Goal: Communication & Community: Answer question/provide support

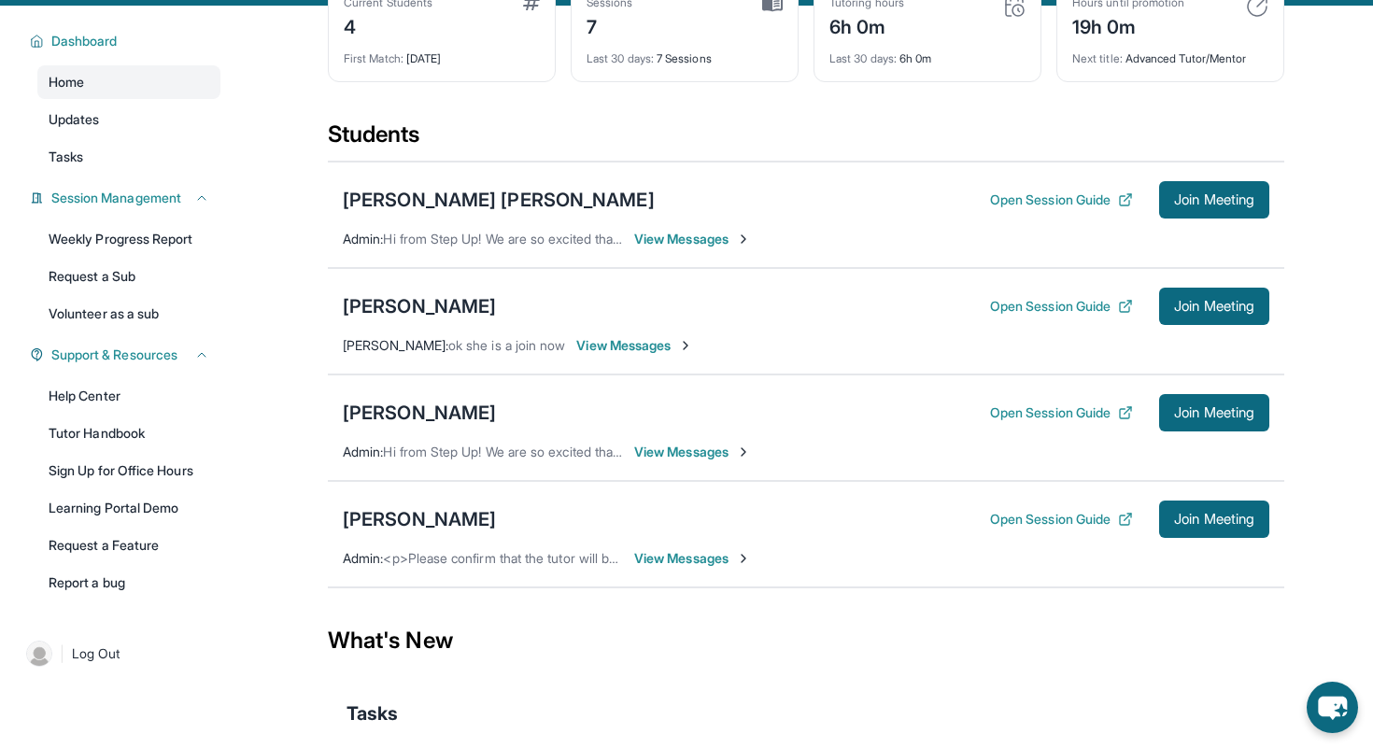
scroll to position [115, 0]
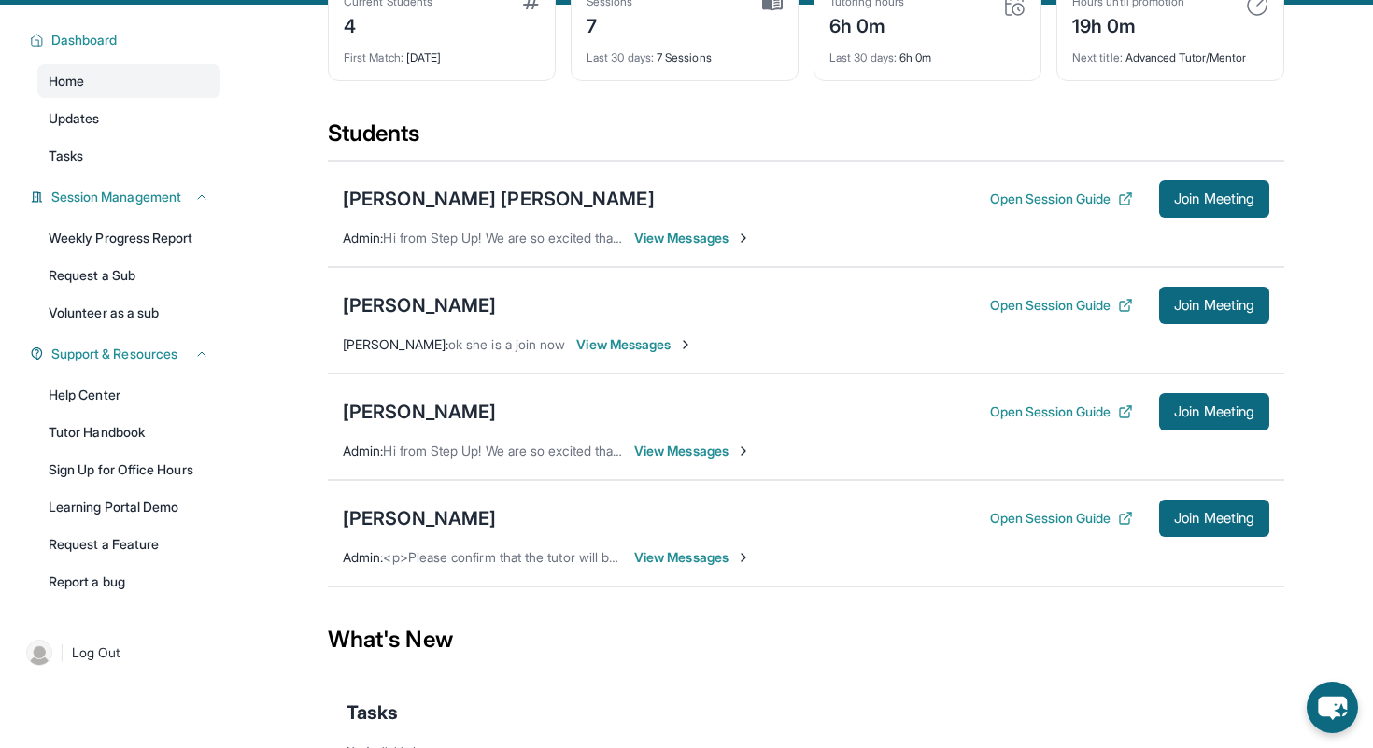
click at [661, 567] on span "View Messages" at bounding box center [692, 557] width 117 height 19
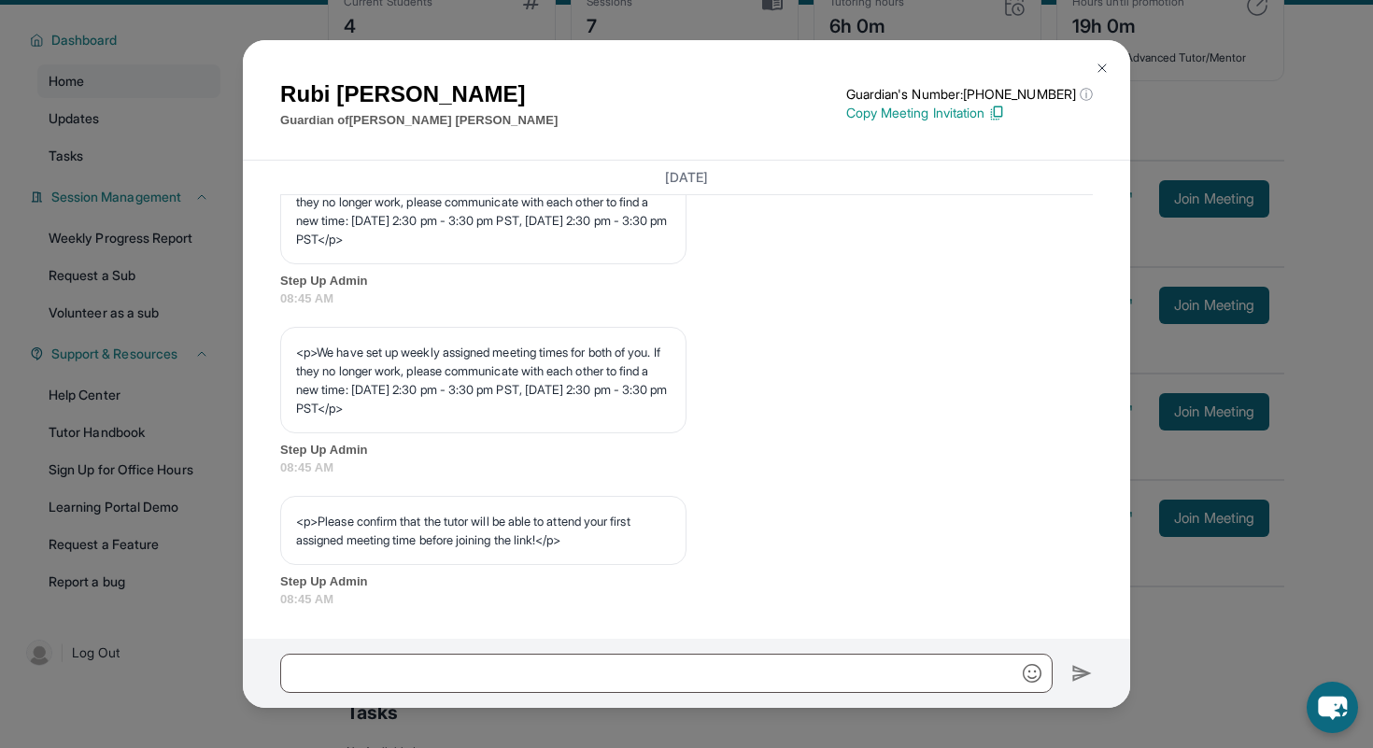
scroll to position [952, 0]
click at [1101, 66] on img at bounding box center [1102, 68] width 15 height 15
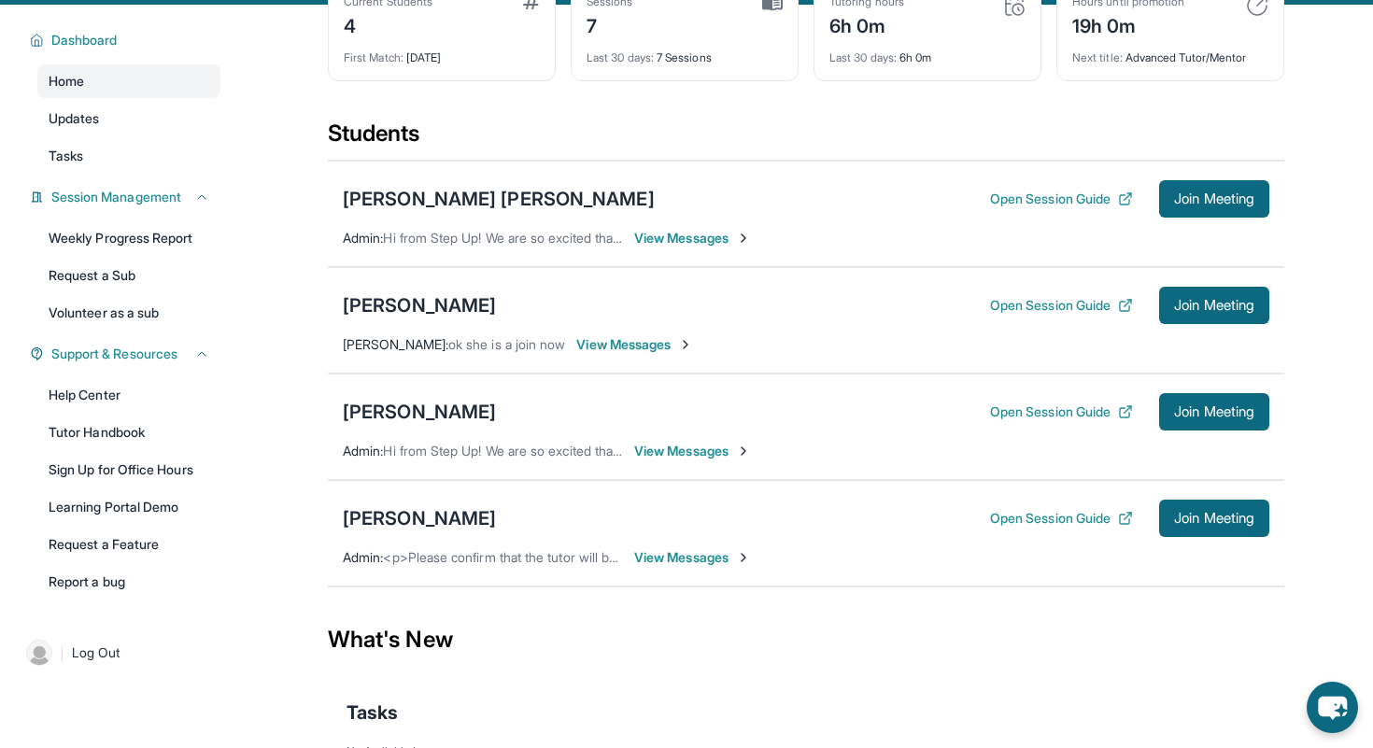
click at [668, 262] on div "[PERSON_NAME] [PERSON_NAME] Open Session Guide Join Meeting Admin : Hi from Ste…" at bounding box center [806, 214] width 957 height 106
click at [674, 248] on span "View Messages" at bounding box center [692, 238] width 117 height 19
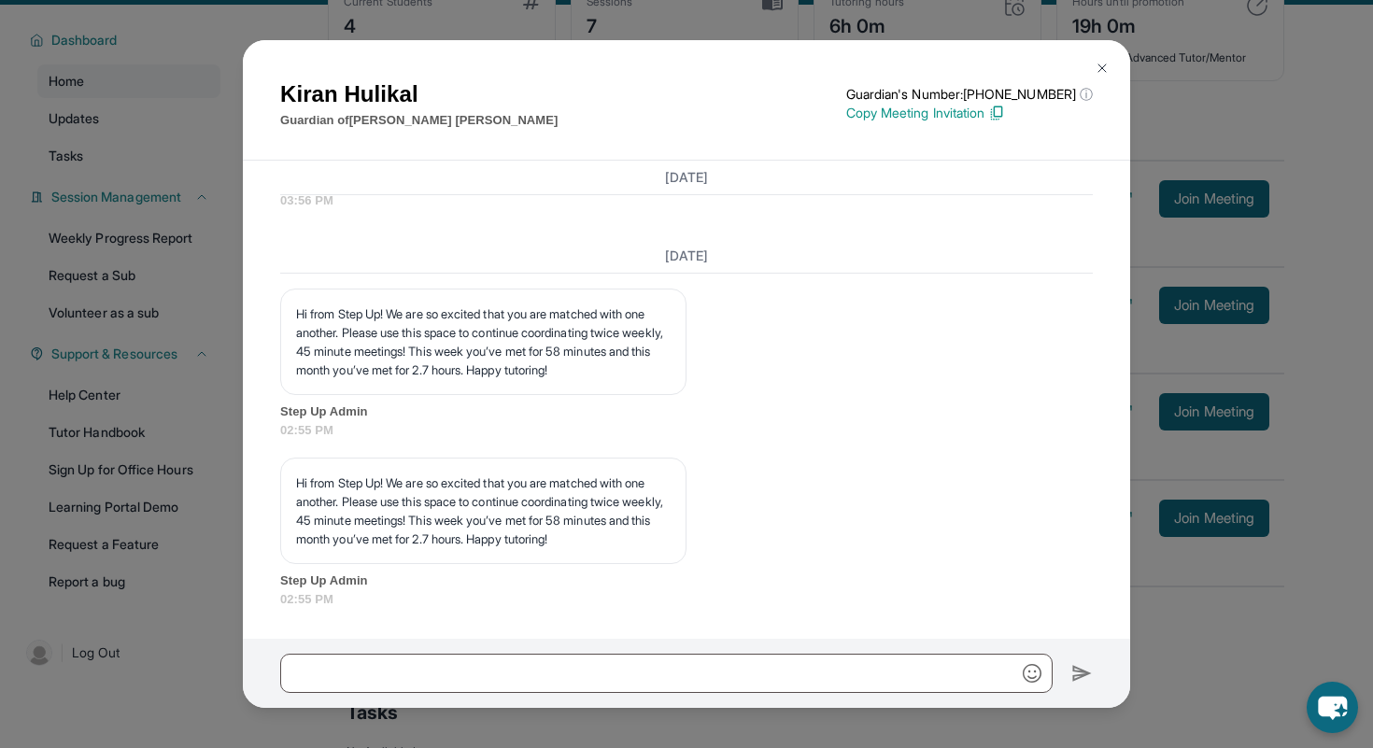
scroll to position [2589, 0]
click at [1106, 64] on img at bounding box center [1102, 68] width 15 height 15
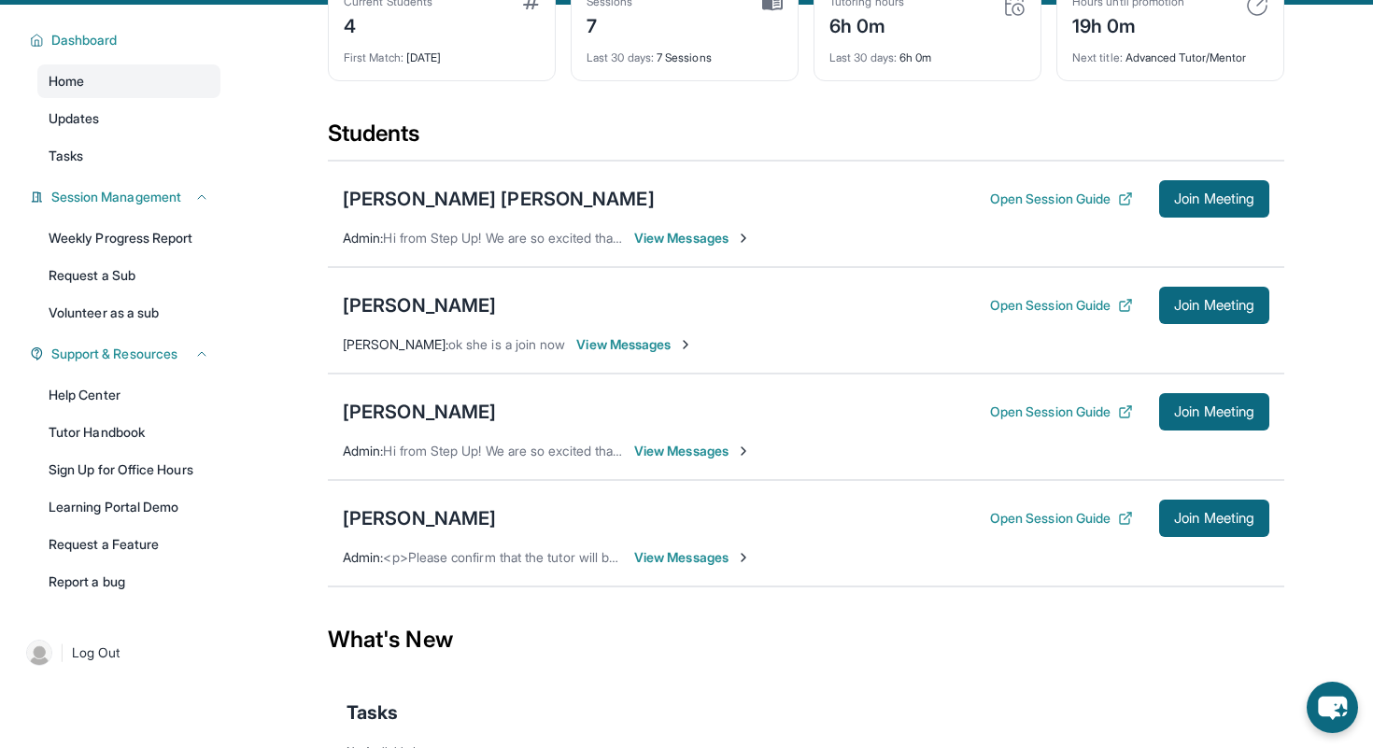
click at [655, 586] on div "[PERSON_NAME] Open Session Guide Join Meeting Admin : <p>Please confirm that th…" at bounding box center [806, 533] width 957 height 106
click at [665, 567] on span "View Messages" at bounding box center [692, 557] width 117 height 19
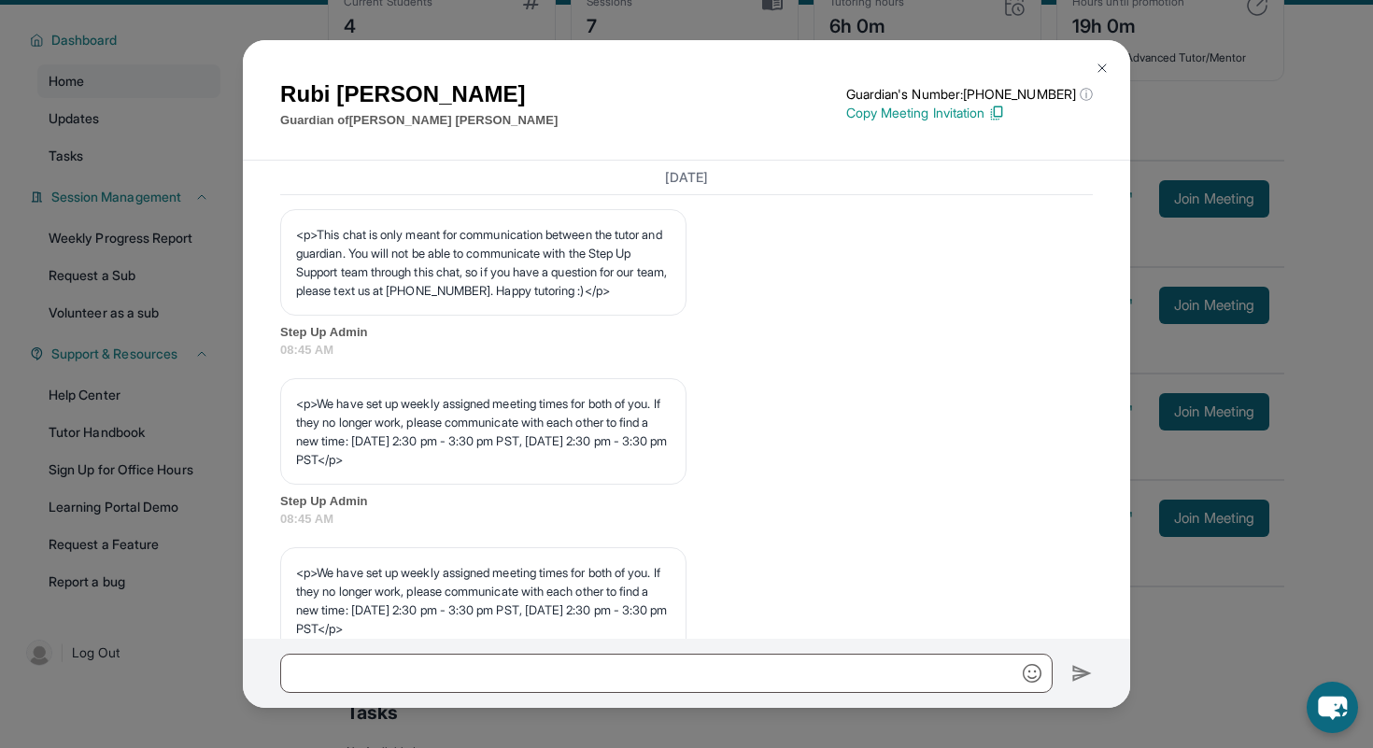
scroll to position [952, 0]
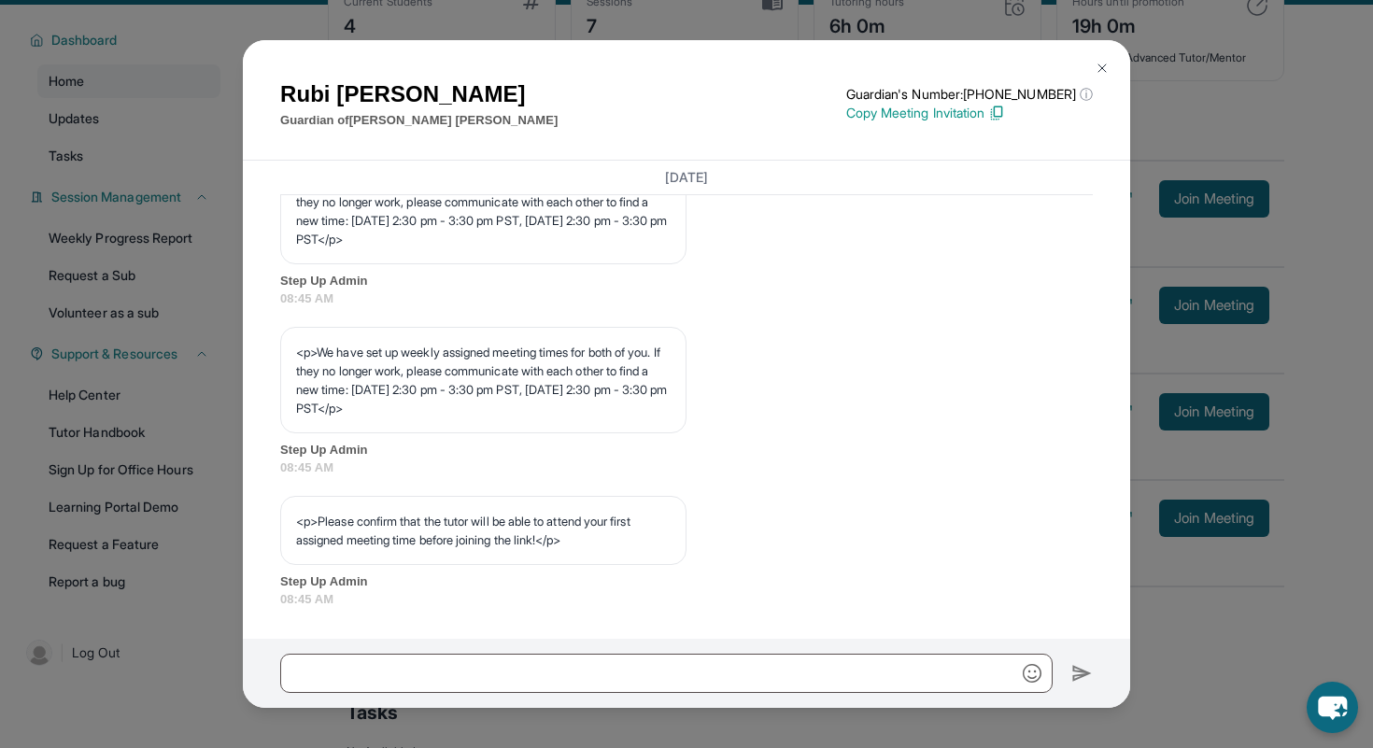
click at [1232, 730] on div "[PERSON_NAME] Guardian of [PERSON_NAME] Guardian's Number: [PHONE_NUMBER] ⓘ Thi…" at bounding box center [686, 374] width 1373 height 748
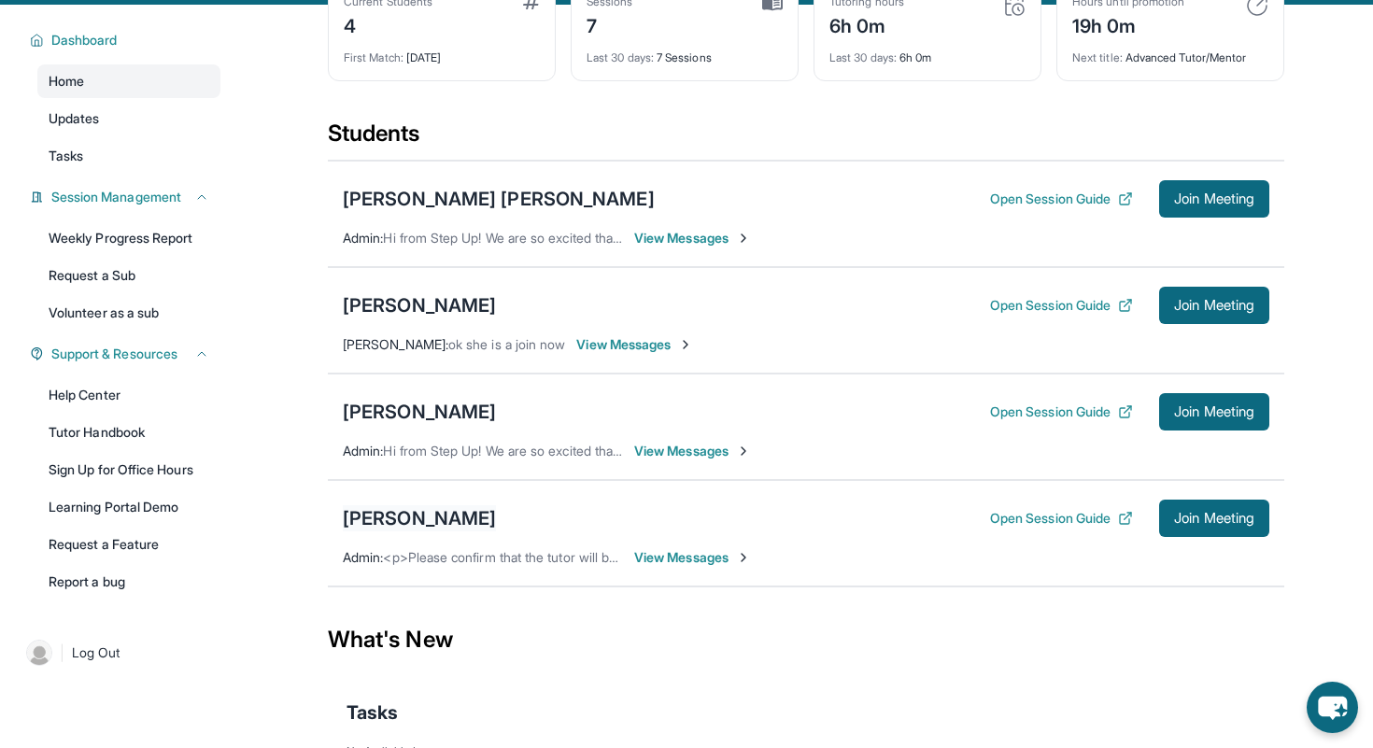
click at [411, 522] on div "[PERSON_NAME]" at bounding box center [419, 518] width 153 height 26
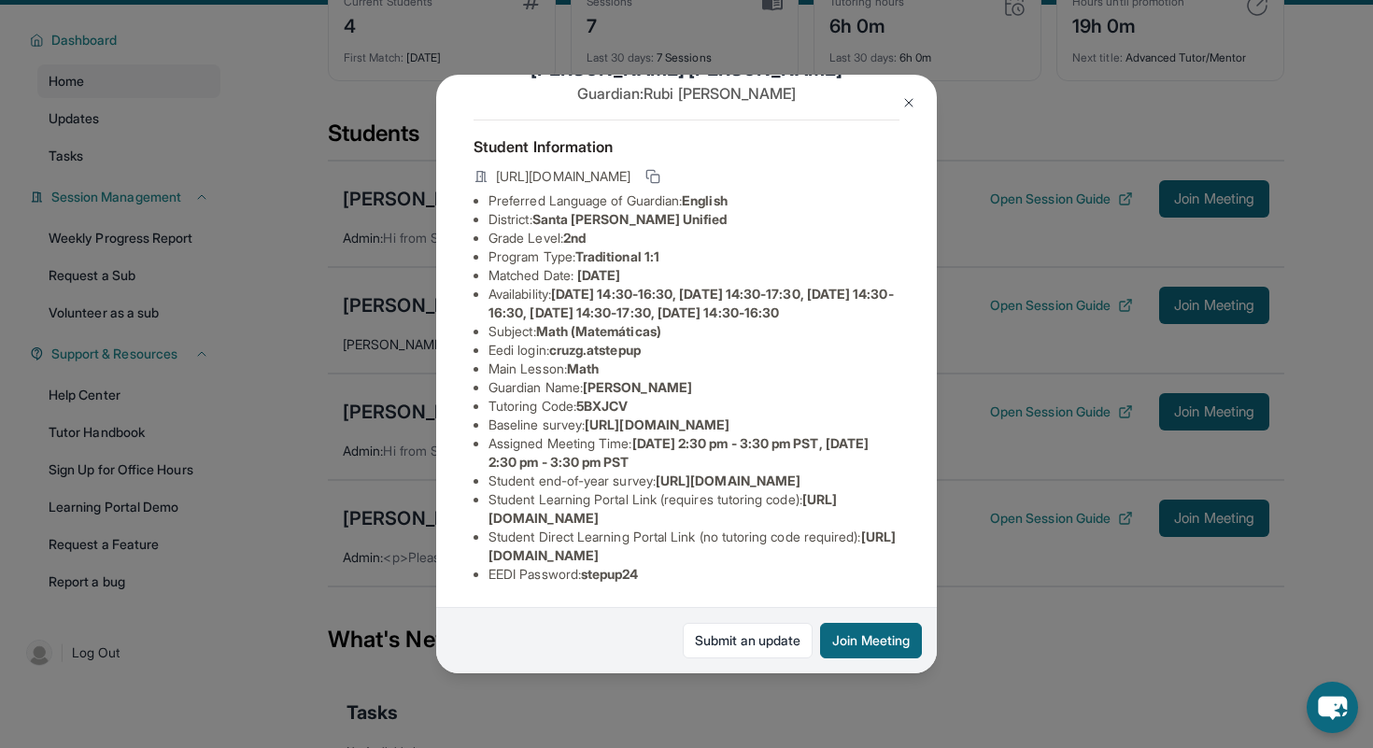
scroll to position [206, 0]
click at [1132, 690] on div "[PERSON_NAME] Guardian: [PERSON_NAME] Student Information [URL][DOMAIN_NAME] Pr…" at bounding box center [686, 374] width 1373 height 748
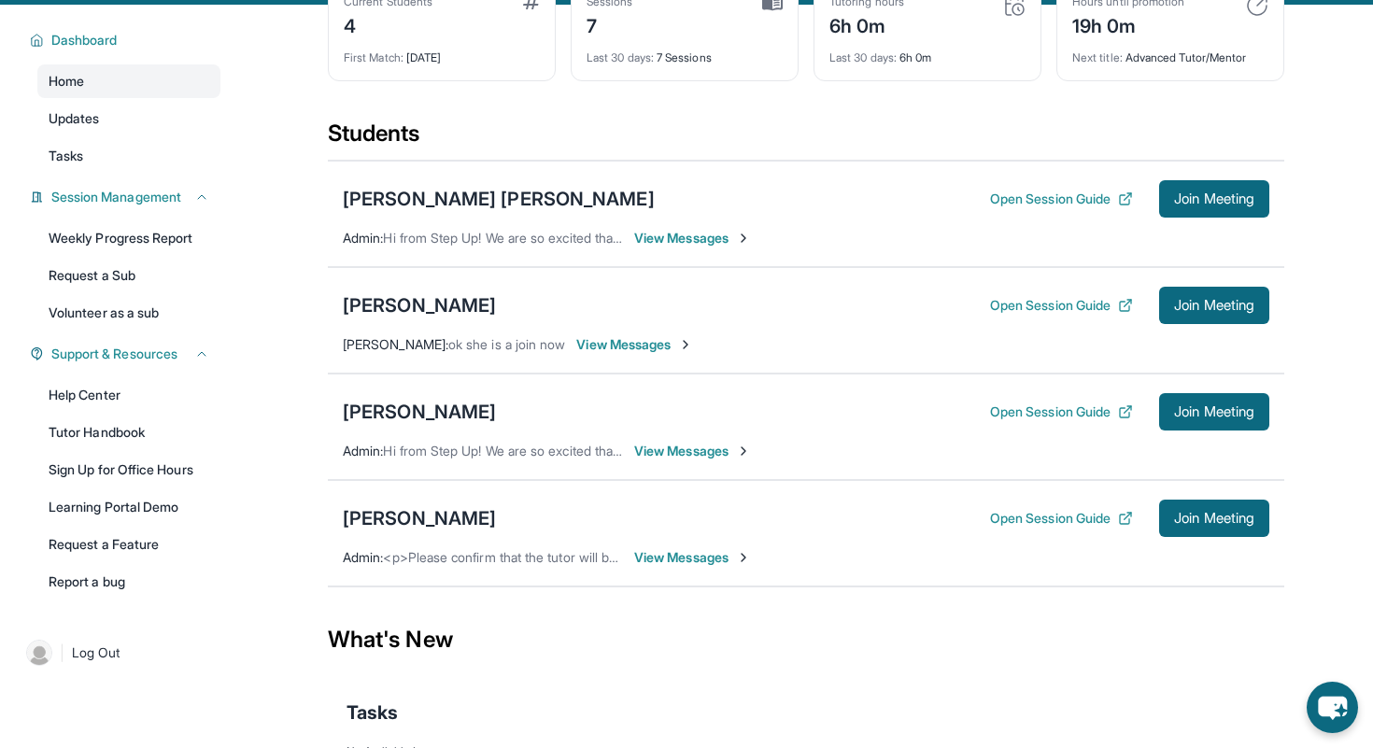
scroll to position [61, 0]
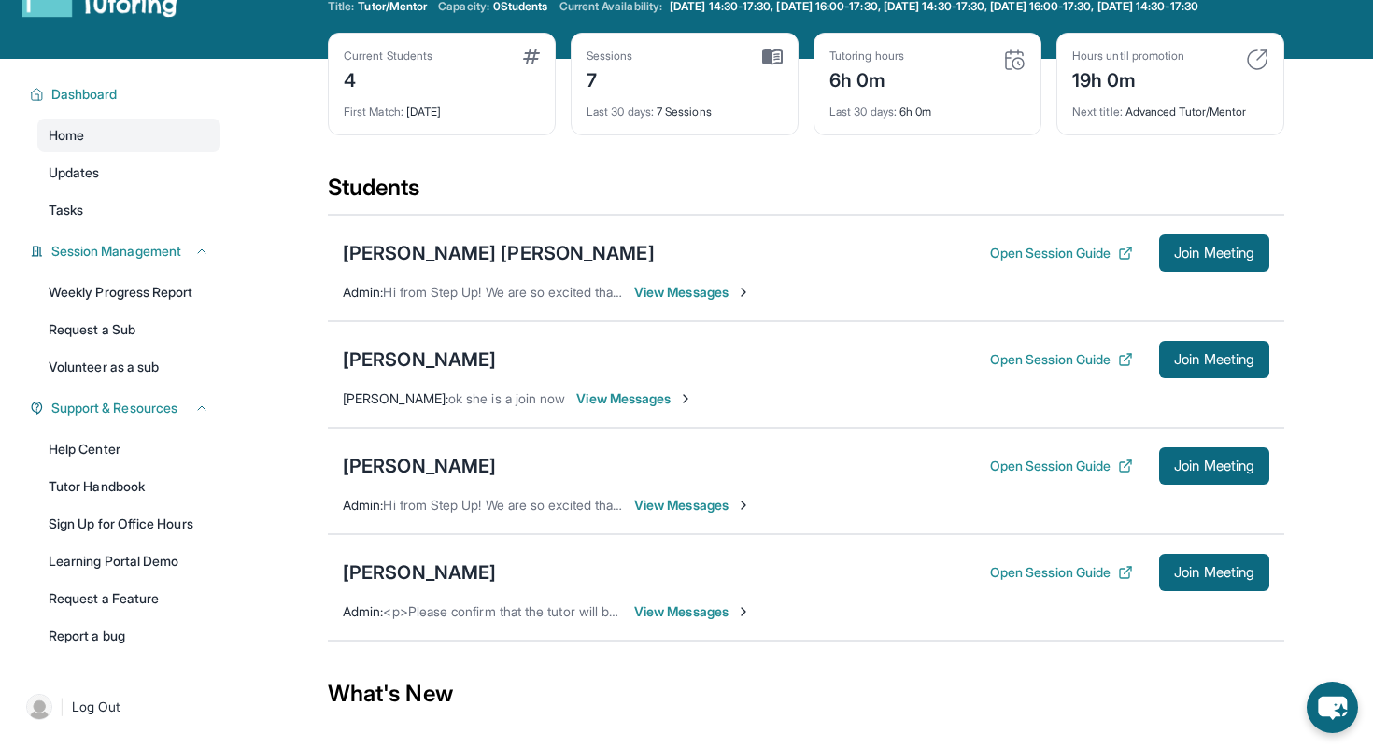
click at [1069, 576] on div "Open Session Guide Join Meeting" at bounding box center [1129, 572] width 279 height 37
click at [1069, 582] on button "Open Session Guide" at bounding box center [1061, 572] width 143 height 19
click at [678, 515] on span "View Messages" at bounding box center [692, 505] width 117 height 19
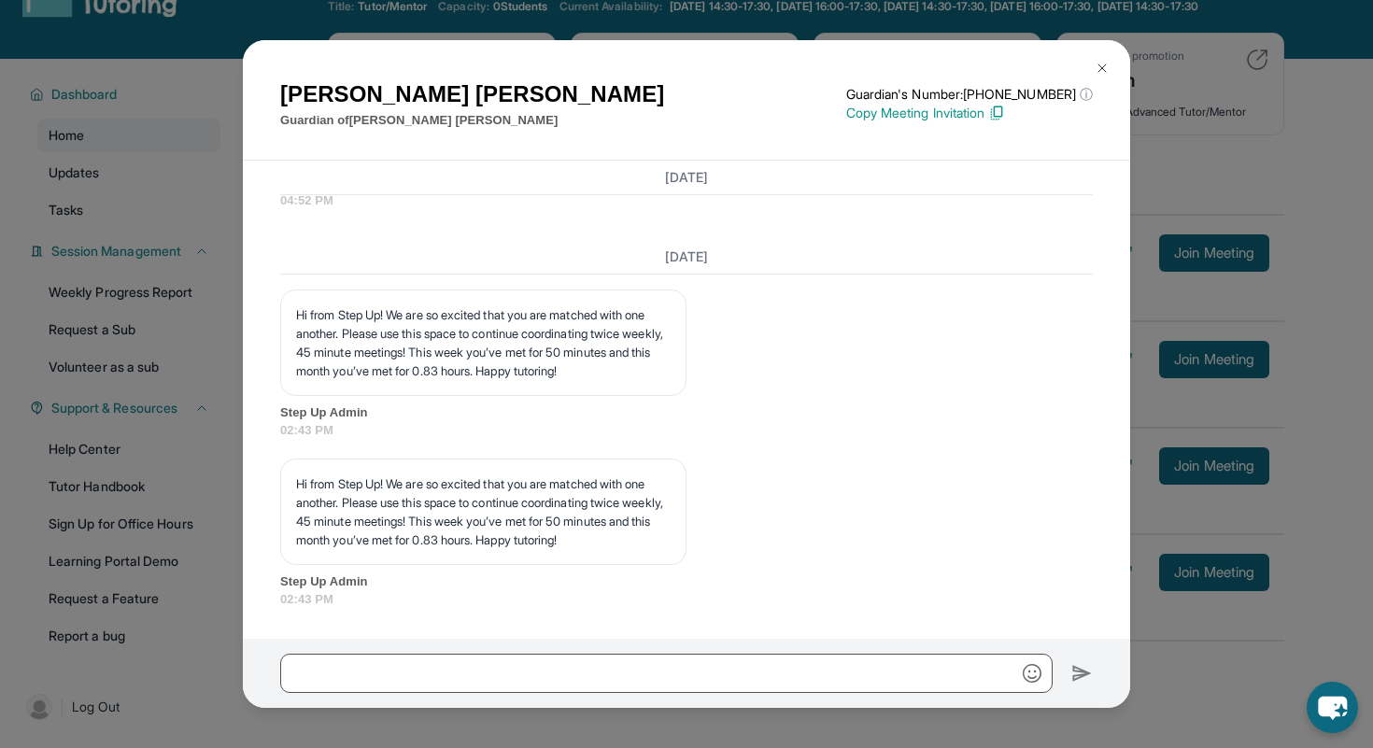
scroll to position [4150, 0]
click at [1182, 235] on div "[PERSON_NAME] Guardian of [PERSON_NAME] Guardian's Number: [PHONE_NUMBER] ⓘ Thi…" at bounding box center [686, 374] width 1373 height 748
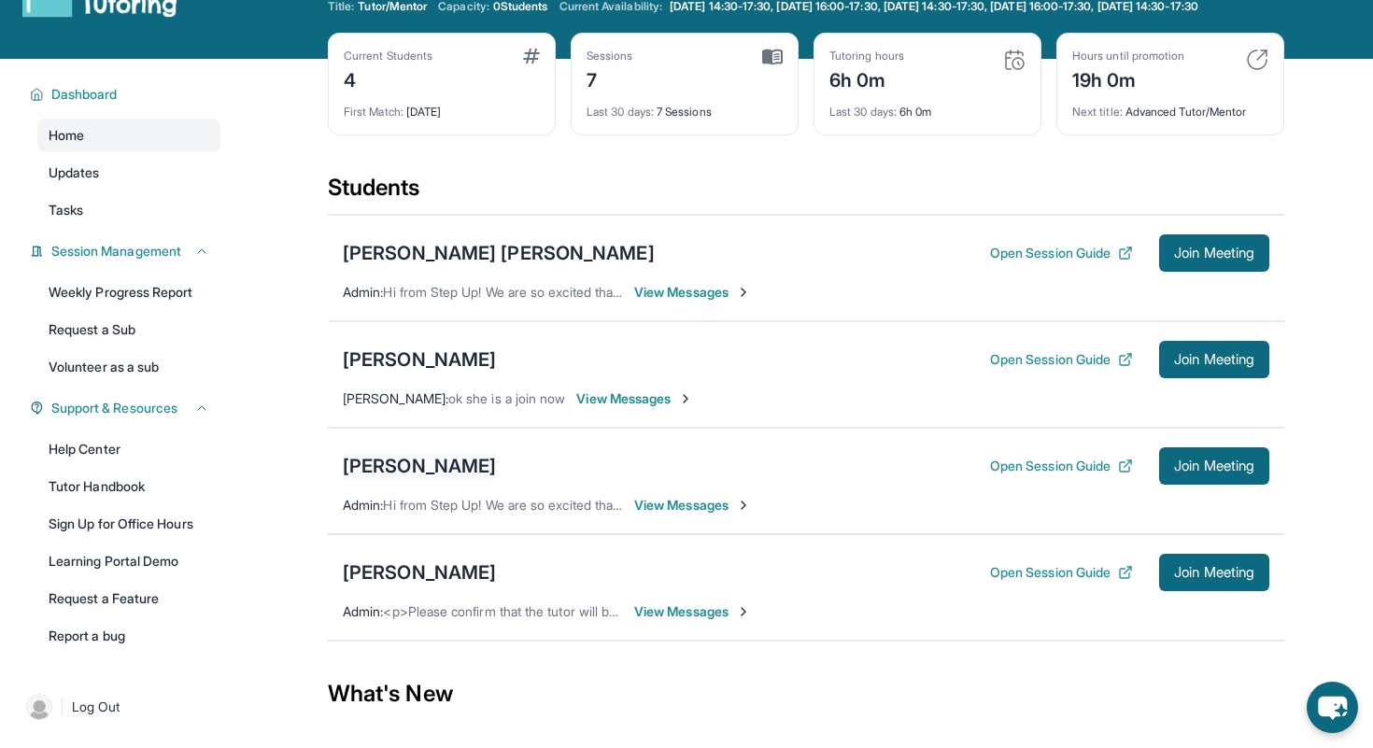
click at [407, 475] on div "[PERSON_NAME]" at bounding box center [419, 466] width 153 height 26
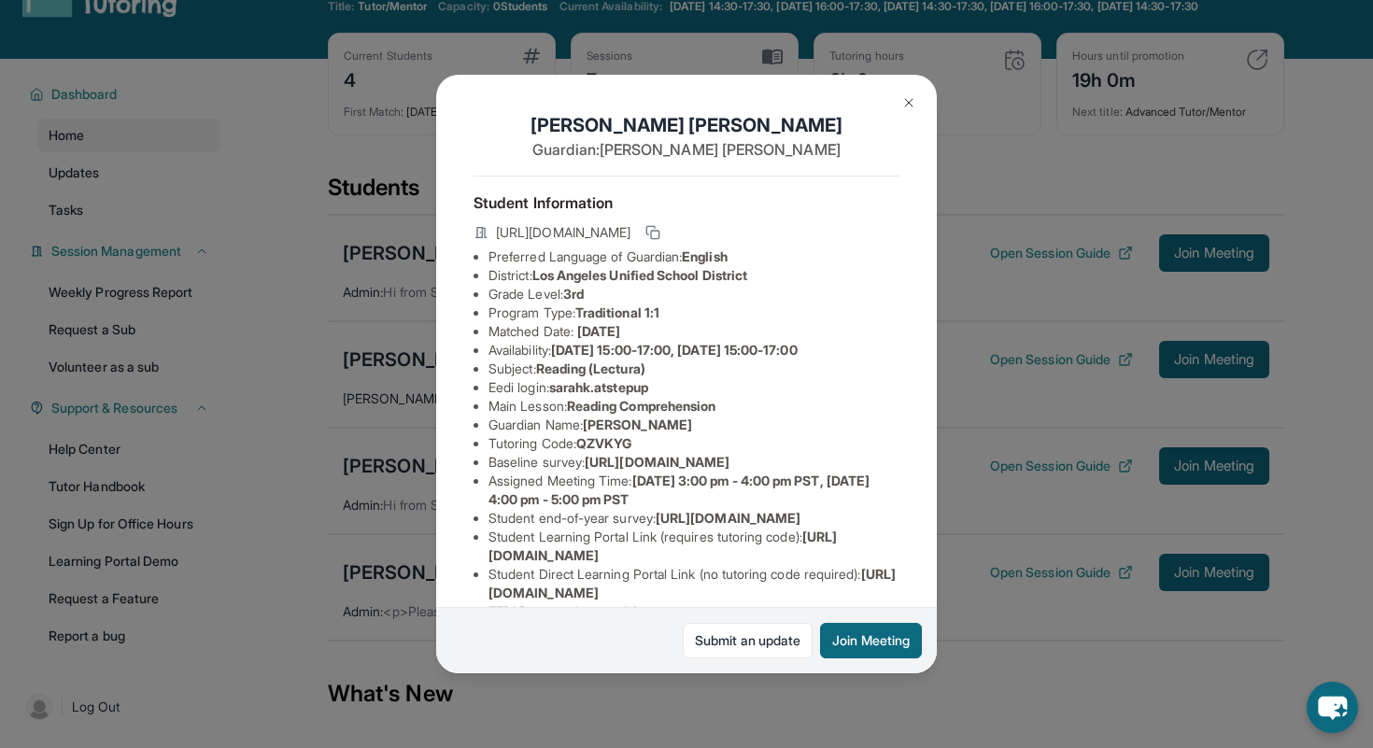
click at [574, 720] on div "[PERSON_NAME] Guardian: [PERSON_NAME] Student Information [URL][DOMAIN_NAME] Pr…" at bounding box center [686, 374] width 1373 height 748
